Goal: Ask a question: Seek information or help from site administrators or community

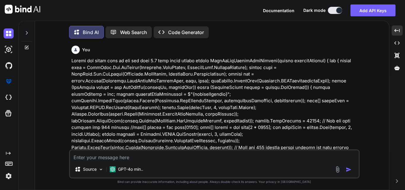
type textarea "x"
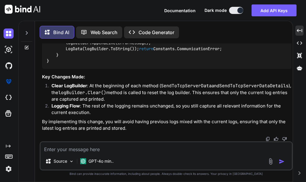
scroll to position [3, 0]
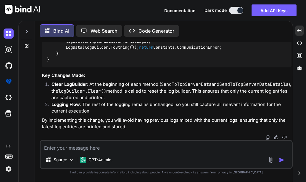
click at [72, 145] on textarea at bounding box center [166, 145] width 251 height 11
paste textarea "<LinkDescription Date="250826" Time="172631" VerNum="1.0" />"
type textarea "<LinkDescription Date="250826" Time="172631" VerNum="1.0" />"
type textarea "x"
type textarea "<LinkDescription Date="250826" Time="172631" VerNum="1.0" />"
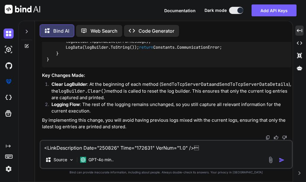
type textarea "x"
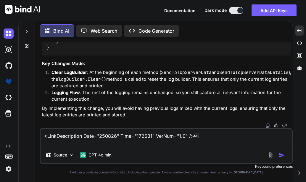
paste textarea " <LinkDescription Date="250826" Time="172802" VerNum="1.0" />"
type textarea "<LinkDescription Date="250826" Time="172631" VerNum="1.0" />  <LinkDescriptio…"
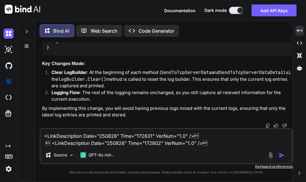
click at [44, 135] on textarea "<LinkDescription Date="250826" Time="172631" VerNum="1.0" />  <LinkDescriptio…" at bounding box center [166, 138] width 251 height 18
type textarea "x"
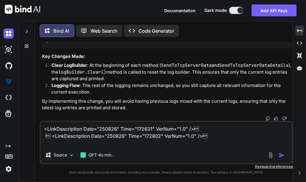
type textarea "H <LinkDescription Date="250826" Time="172631" VerNum="1.0" />  <LinkDescript…"
type textarea "x"
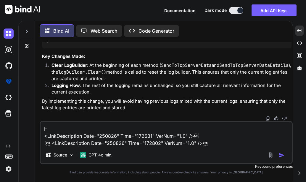
type textarea "He <LinkDescription Date="250826" Time="172631" VerNum="1.0" />  <LinkDescrip…"
type textarea "x"
type textarea "Her <LinkDescription Date="250826" Time="172631" VerNum="1.0" />  <LinkDescri…"
type textarea "x"
type textarea "Here <LinkDescription Date="250826" Time="172631" VerNum="1.0" />  <LinkDescr…"
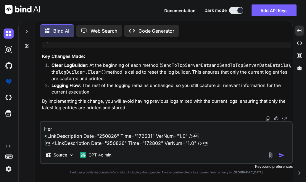
type textarea "x"
type textarea "Here <LinkDescription Date="250826" Time="172631" VerNum="1.0" />  <LinkDescr…"
type textarea "x"
type textarea "Here W <LinkDescription Date="250826" Time="172631" VerNum="1.0" />  <LinkDes…"
type textarea "x"
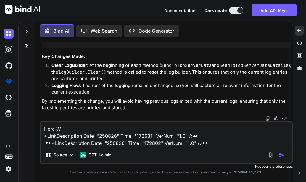
type textarea "Here Ww <LinkDescription Date="250826" Time="172631" VerNum="1.0" />  <LinkDe…"
type textarea "x"
type textarea "Here Wwe <LinkDescription Date="250826" Time="172631" VerNum="1.0" />  <LinkD…"
type textarea "x"
type textarea "Here Wwe <LinkDescription Date="250826" Time="172631" VerNum="1.0" />  <LinkD…"
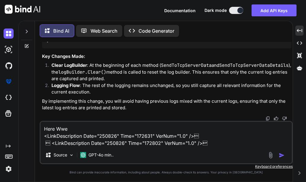
type textarea "x"
type textarea "Here Wwe <LinkDescription Date="250826" Time="172631" VerNum="1.0" />  <LinkD…"
type textarea "x"
type textarea "Here Ww <LinkDescription Date="250826" Time="172631" VerNum="1.0" />  <LinkDe…"
type textarea "x"
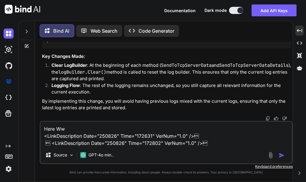
type textarea "Here W <LinkDescription Date="250826" Time="172631" VerNum="1.0" />  <LinkDes…"
type textarea "x"
type textarea "Here We <LinkDescription Date="250826" Time="172631" VerNum="1.0" />  <LinkDe…"
type textarea "x"
type textarea "Here We <LinkDescription Date="250826" Time="172631" VerNum="1.0" />  <LinkDe…"
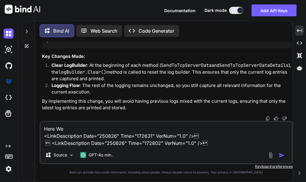
type textarea "x"
type textarea "Here We a <LinkDescription Date="250826" Time="172631" VerNum="1.0" />  <Link…"
type textarea "x"
type textarea "Here We ar <LinkDescription Date="250826" Time="172631" VerNum="1.0" />  <Lin…"
type textarea "x"
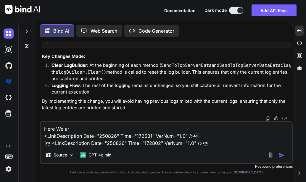
type textarea "Here We are <LinkDescription Date="250826" Time="172631" VerNum="1.0" />  <Li…"
type textarea "x"
type textarea "Here We are <LinkDescription Date="250826" Time="172631" VerNum="1.0" />  <Li…"
type textarea "x"
type textarea "Here We are g <LinkDescription Date="250826" Time="172631" VerNum="1.0" />  <…"
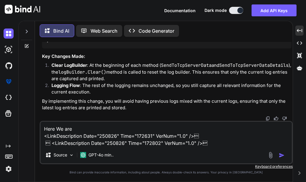
type textarea "x"
type textarea "Here We are ge <LinkDescription Date="250826" Time="172631" VerNum="1.0" />  …"
type textarea "x"
type textarea "Here We are get <LinkDescription Date="250826" Time="172631" VerNum="1.0" /> …"
type textarea "x"
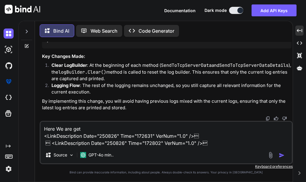
type textarea "Here We are gett <LinkDescription Date="250826" Time="172631" VerNum="1.0" /> …"
type textarea "x"
type textarea "Here We are getti <LinkDescription Date="250826" Time="172631" VerNum="1.0" />…"
type textarea "x"
type textarea "Here We are gettin <LinkDescription Date="250826" Time="172631" VerNum="1.0" />…"
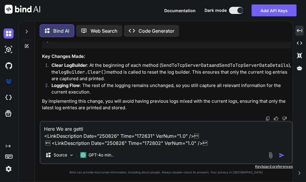
type textarea "x"
type textarea "Here We are getting <LinkDescription Date="250826" Time="172631" VerNum="1.0" /…"
type textarea "x"
type textarea "Here We are getting <LinkDescription Date="250826" Time="172631" VerNum="1.0" /…"
type textarea "x"
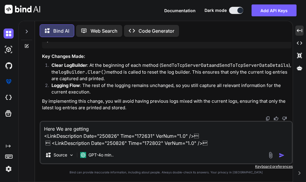
type textarea "Here We are getting t <LinkDescription Date="250826" Time="172631" VerNum="1.0"…"
type textarea "x"
type textarea "Here We are getting th <LinkDescription Date="250826" Time="172631" VerNum="1.0…"
type textarea "x"
type textarea "Here We are getting thi <LinkDescription Date="250826" Time="172631" VerNum="1.…"
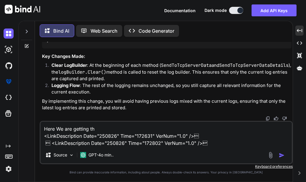
type textarea "x"
type textarea "Here We are getting this <LinkDescription Date="250826" Time="172631" VerNum="1…"
type textarea "x"
type textarea "Here We are getting this <LinkDescription Date="250826" Time="172631" VerNum="1…"
type textarea "x"
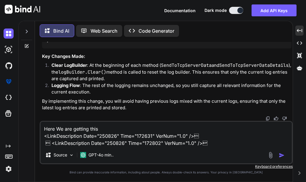
type textarea "Here We are getting this o <LinkDescription Date="250826" Time="172631" VerNum=…"
type textarea "x"
type textarea "Here We are getting this on <LinkDescription Date="250826" Time="172631" VerNum…"
type textarea "x"
type textarea "Here We are getting this o <LinkDescription Date="250826" Time="172631" VerNum=…"
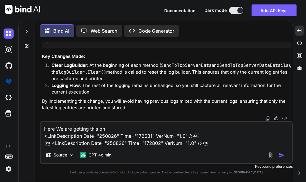
type textarea "x"
type textarea "Here We are getting this <LinkDescription Date="250826" Time="172631" VerNum="1…"
type textarea "x"
type textarea "Here We are getting this i <LinkDescription Date="250826" Time="172631" VerNum=…"
type textarea "x"
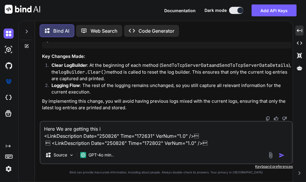
type textarea "Here We are getting this in <LinkDescription Date="250826" Time="172631" VerNum…"
type textarea "x"
type textarea "Here We are getting this in <LinkDescription Date="250826" Time="172631" VerNum…"
type textarea "x"
type textarea "Here We are getting this in r <LinkDescription Date="250826" Time="172631" VerN…"
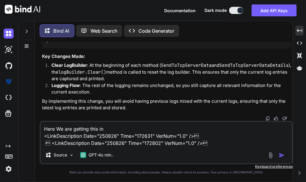
type textarea "x"
type textarea "Here We are getting this in <LinkDescription Date="250826" Time="172631" VerNum…"
type textarea "x"
type textarea "Here We are getting this in l <LinkDescription Date="250826" Time="172631" VerN…"
type textarea "x"
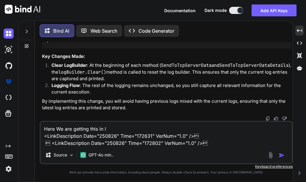
type textarea "Here We are getting this in lo <LinkDescription Date="250826" Time="172631" Ver…"
type textarea "x"
type textarea "Here We are getting this in log <LinkDescription Date="250826" Time="172631" Ve…"
type textarea "x"
type textarea "Here We are getting this in log <LinkDescription Date="250826" Time="172631" Ve…"
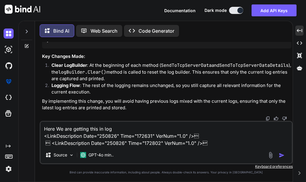
type textarea "x"
click at [133, 128] on textarea "Here We are getting this in log <LinkDescription Date="250826" Time="172631" Ve…" at bounding box center [166, 133] width 251 height 25
type textarea "Here We are getting this in log D <LinkDescription Date="250826" Time="172631" …"
type textarea "x"
type textarea "Here We are getting this in log De <LinkDescription Date="250826" Time="172631"…"
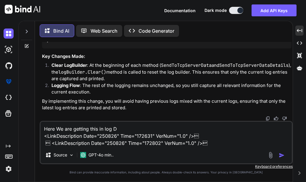
type textarea "x"
type textarea "Here We are getting this in log Det <LinkDescription Date="250826" Time="172631…"
type textarea "x"
type textarea "Here We are getting this in log Deta <LinkDescription Date="250826" Time="17263…"
type textarea "x"
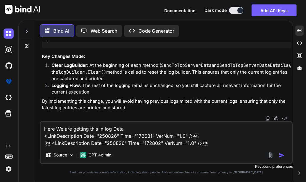
type textarea "Here We are getting this in log Detai <LinkDescription Date="250826" Time="1726…"
type textarea "x"
type textarea "Here We are getting this in log Detail <LinkDescription Date="250826" Time="172…"
type textarea "x"
type textarea "Here We are getting this in log Details <LinkDescription Date="250826" Time="17…"
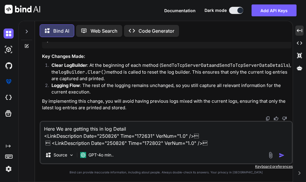
type textarea "x"
type textarea "Here We are getting this in log Details <LinkDescription Date="250826" Time="17…"
type textarea "x"
type textarea "Here We are getting this in log Details f <LinkDescription Date="250826" Time="…"
type textarea "x"
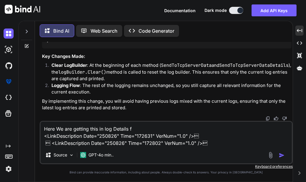
type textarea "Here We are getting this in log Details fo <LinkDescription Date="250826" Time=…"
type textarea "x"
type textarea "Here We are getting this in log Details for <LinkDescription Date="250826" Time…"
type textarea "x"
type textarea "Here We are getting this in log Details for <LinkDescription Date="250826" Time…"
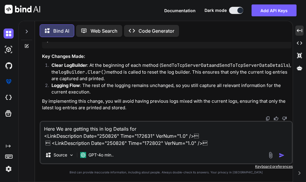
type textarea "x"
type textarea "Here We are getting this in log Details for X <LinkDescription Date="250826" Ti…"
type textarea "x"
type textarea "Here We are getting this in log Details for X) <LinkDescription Date="250826" T…"
type textarea "x"
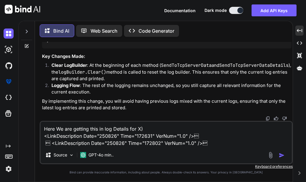
type textarea "Here We are getting this in log Details for X)@ <LinkDescription Date="250826" …"
type textarea "x"
type textarea "Here We are getting this in log Details for X) <LinkDescription Date="250826" T…"
type textarea "x"
type textarea "Here We are getting this in log Details for X <LinkDescription Date="250826" Ti…"
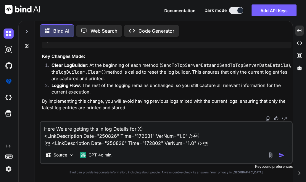
type textarea "x"
type textarea "Here We are getting this in log Details for X0 <LinkDescription Date="250826" T…"
type textarea "x"
type textarea "Here We are getting this in log Details for X02 <LinkDescription Date="250826" …"
type textarea "x"
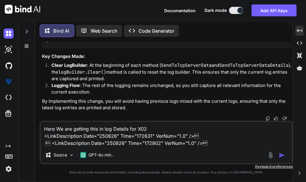
type textarea "Here We are getting this in log Details for X02 <LinkDescription Date="250826" …"
type textarea "x"
type textarea "Here We are getting this in log Details for X02 a <LinkDescription Date="250826…"
type textarea "x"
type textarea "Here We are getting this in log Details for X02 an <LinkDescription Date="25082…"
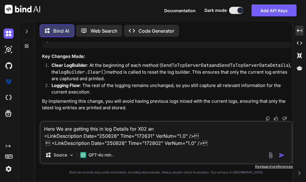
type textarea "x"
type textarea "Here We are getting this in log Details for X02 and <LinkDescription Date="2508…"
type textarea "x"
type textarea "Here We are getting this in log Details for X02 and <LinkDescription Date="2508…"
type textarea "x"
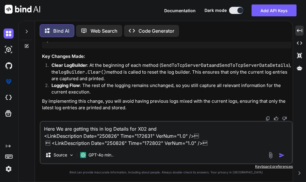
type textarea "Here We are getting this in log Details for X02 and X <LinkDescription Date="25…"
type textarea "x"
type textarea "Here We are getting this in log Details for X02 and X0 <LinkDescription Date="2…"
type textarea "x"
type textarea "Here We are getting this in log Details for X02 and X03 <LinkDescription Date="…"
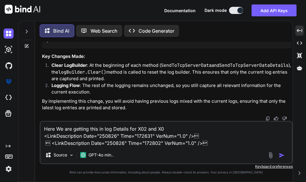
type textarea "x"
drag, startPoint x: 137, startPoint y: 128, endPoint x: 173, endPoint y: 126, distance: 36.5
click at [173, 126] on textarea "Here We are getting this in log Details for X02 and X03 <LinkDescription Date="…" at bounding box center [166, 133] width 251 height 25
click at [43, 134] on textarea "Here We are getting this in log Details for X02 and X03 <LinkDescription Date="…" at bounding box center [166, 133] width 251 height 25
paste textarea "X02 and X03"
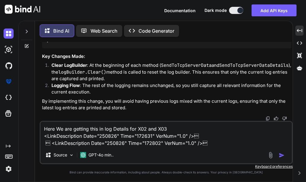
type textarea "Here We are getting this in log Details for X02 and X03 X02 and X03<LinkDescrip…"
type textarea "x"
type textarea "Here We are getting this in log Details for X02 and X03 X02 and X03 <LinkDescri…"
type textarea "x"
type textarea "Here We are getting this in log Details for X02 and X03 X02 and X03 =<LinkDescr…"
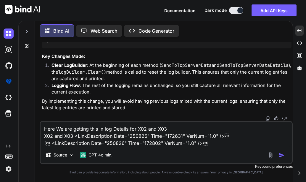
type textarea "x"
type textarea "Here We are getting this in log Details for X02 and X03 X02 and X03 = <LinkDesc…"
type textarea "x"
drag, startPoint x: 44, startPoint y: 135, endPoint x: 78, endPoint y: 136, distance: 33.8
click at [78, 136] on textarea "Here We are getting this in log Details for X02 and X03 X02 and X03 = <LinkDesc…" at bounding box center [166, 133] width 251 height 25
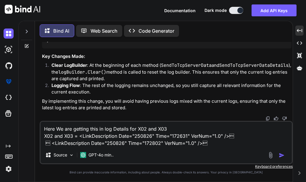
click at [45, 144] on textarea "Here We are getting this in log Details for X02 and X03 X02 and X03 = <LinkDesc…" at bounding box center [166, 133] width 251 height 25
paste textarea "X02 and X03 ="
type textarea "Here We are getting this in log Details for X02 and X03 X02 and X03 = <LinkDesc…"
type textarea "x"
type textarea "Here We are getting this in log Details for X02 and X03 X02 and X03 = <LinkDesc…"
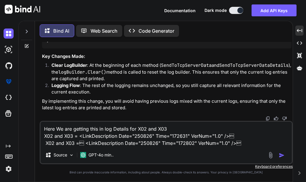
type textarea "x"
click at [54, 144] on textarea "Here We are getting this in log Details for X02 and X03 X02 and X03 = <LinkDesc…" at bounding box center [166, 133] width 251 height 25
type textarea "Here We are getting this in log Details for X02 and X03 X02 and X03 = <LinkDesc…"
type textarea "x"
type textarea "Here We are getting this in log Details for X02 and X03 X02 and X03 = <LinkDesc…"
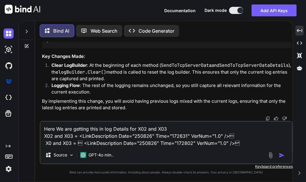
type textarea "x"
click at [75, 141] on textarea "Here We are getting this in log Details for X02 and X03 X02 and X03 = <LinkDesc…" at bounding box center [166, 133] width 251 height 25
type textarea "Here We are getting this in log Details for X02 and X03 X02 and X03 = <LinkDesc…"
type textarea "x"
type textarea "Here We are getting this in log Details for X02 and X03 X02 and X03 = <LinkDesc…"
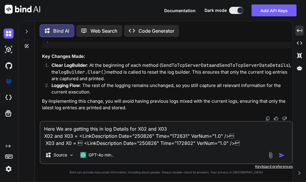
type textarea "x"
click at [182, 126] on textarea "Here We are getting this in log Details for X02 and X03 X02 and X03 = <LinkDesc…" at bounding box center [166, 133] width 251 height 25
drag, startPoint x: 129, startPoint y: 129, endPoint x: 168, endPoint y: 127, distance: 38.8
click at [168, 127] on textarea "Here We are getting this in log Details for X02 and X03 X02 and X03 = <LinkDesc…" at bounding box center [166, 133] width 251 height 25
type textarea "Here We are getting this in log Details X02 and X03 = <LinkDescription Date="25…"
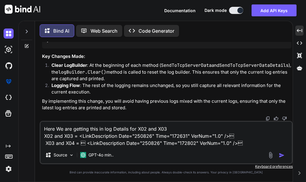
type textarea "x"
type textarea "Here We are getting this in log Details f X02 and X03 = <LinkDescription Date="…"
type textarea "x"
type textarea "Here We are getting this in log Details fo X02 and X03 = <LinkDescription Date=…"
type textarea "x"
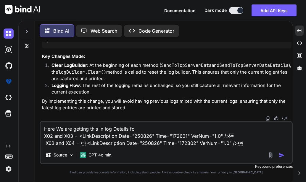
type textarea "Here We are getting this in log Details for X02 and X03 = <LinkDescription Date…"
type textarea "x"
type textarea "Here We are getting this in log Details fo X02 and X03 = <LinkDescription Date=…"
type textarea "x"
type textarea "Here We are getting this in log Details f X02 and X03 = <LinkDescription Date="…"
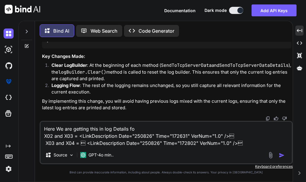
type textarea "x"
type textarea "Here We are getting this in log Details X02 and X03 = <LinkDescription Date="25…"
type textarea "x"
type textarea "Here We are getting this in log Details u X02 and X03 = <LinkDescription Date="…"
type textarea "x"
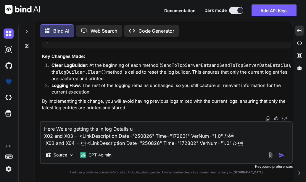
type textarea "Here We are getting this in log Details us X02 and X03 = <LinkDescription Date=…"
type textarea "x"
type textarea "Here We are getting this in log Details usn X02 and X03 = <LinkDescription Date…"
type textarea "x"
type textarea "Here We are getting this in log Details us X02 and X03 = <LinkDescription Date=…"
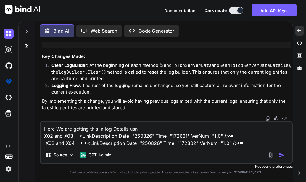
type textarea "x"
type textarea "Here We are getting this in log Details usi X02 and X03 = <LinkDescription Date…"
type textarea "x"
type textarea "Here We are getting this in log Details usin X02 and X03 = <LinkDescription Dat…"
type textarea "x"
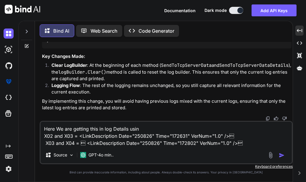
type textarea "Here We are getting this in log Details using X02 and X03 = <LinkDescription Da…"
type textarea "x"
type textarea "Here We are getting this in log Details using X02 and X03 = <LinkDescription Da…"
type textarea "x"
type textarea "Here We are getting this in log Details using l X02 and X03 = <LinkDescription …"
